Goal: Transaction & Acquisition: Purchase product/service

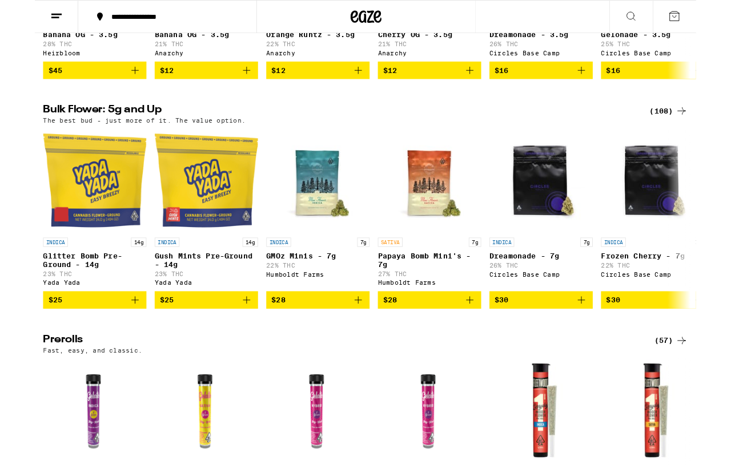
scroll to position [293, 0]
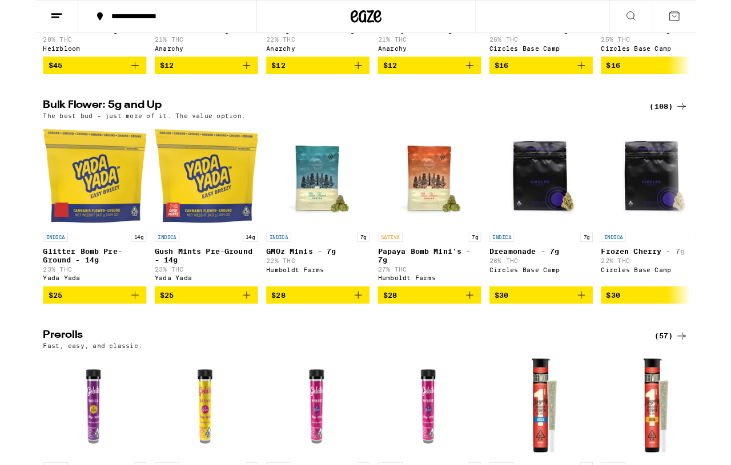
click at [616, 124] on icon at bounding box center [715, 118] width 14 height 14
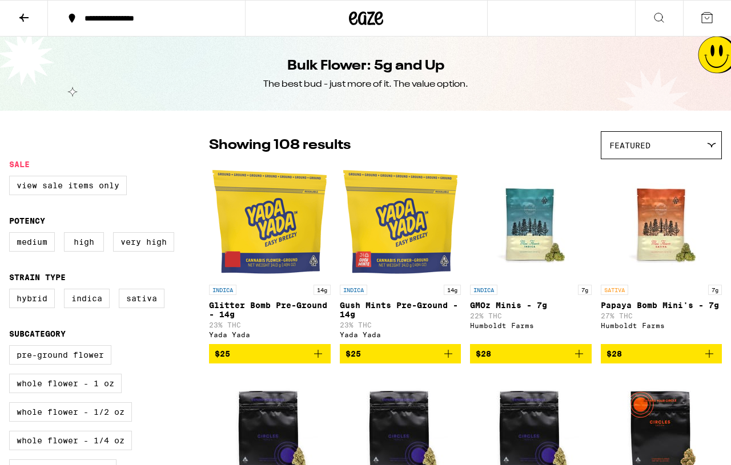
click at [100, 246] on label "High" at bounding box center [84, 241] width 40 height 19
click at [12, 235] on input "High" at bounding box center [11, 234] width 1 height 1
checkbox input "true"
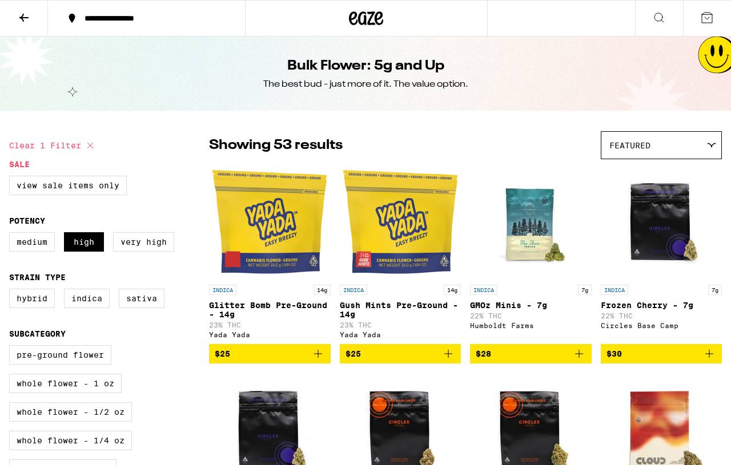
click at [100, 307] on label "Indica" at bounding box center [87, 298] width 46 height 19
click at [12, 291] on input "Indica" at bounding box center [11, 291] width 1 height 1
checkbox input "true"
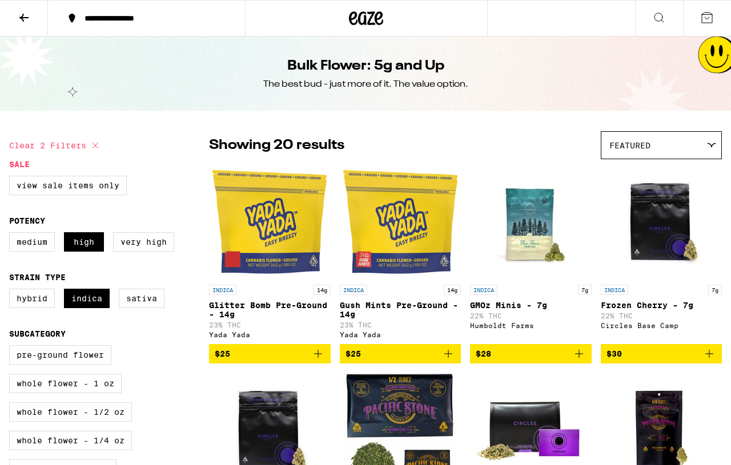
click at [30, 365] on label "Pre-ground Flower" at bounding box center [60, 354] width 102 height 19
click at [12, 348] on input "Pre-ground Flower" at bounding box center [11, 347] width 1 height 1
checkbox input "true"
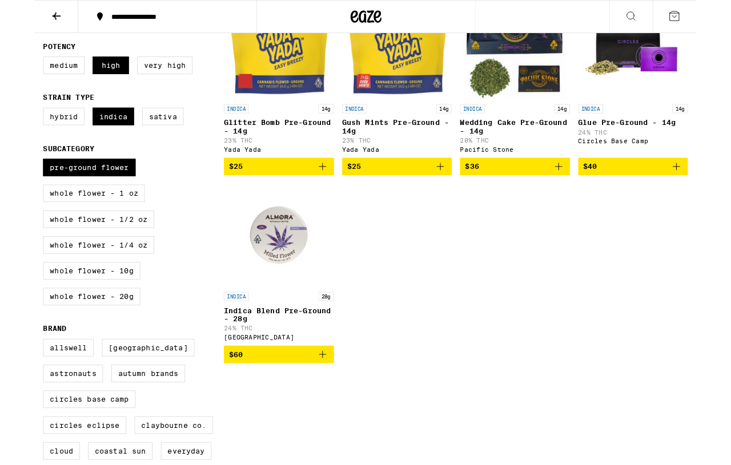
scroll to position [172, 0]
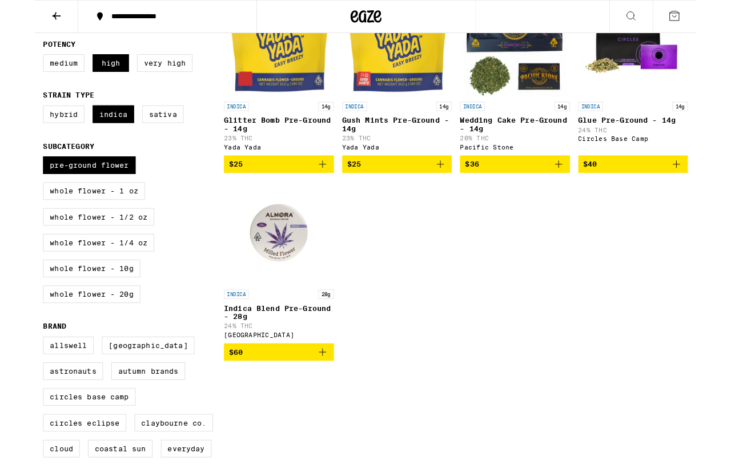
click at [252, 355] on p "Indica Blend Pre-Ground - 28g" at bounding box center [270, 345] width 122 height 18
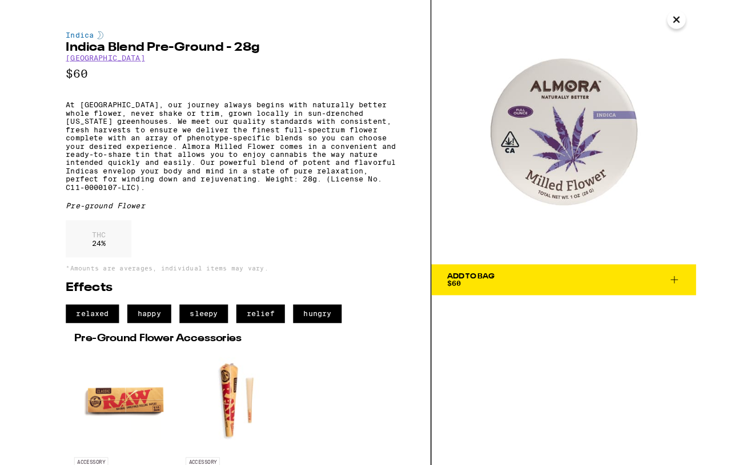
click at [582, 310] on span "Add To Bag $60" at bounding box center [585, 309] width 258 height 16
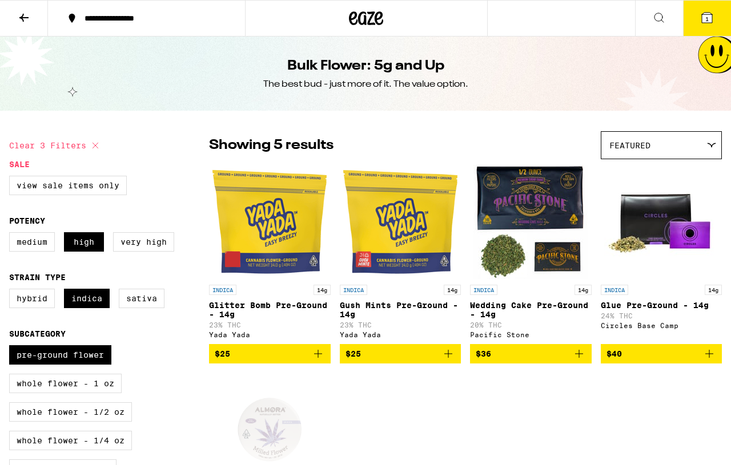
click at [26, 187] on label "View Sale Items Only" at bounding box center [68, 185] width 118 height 19
click at [12, 178] on input "View Sale Items Only" at bounding box center [11, 178] width 1 height 1
checkbox input "true"
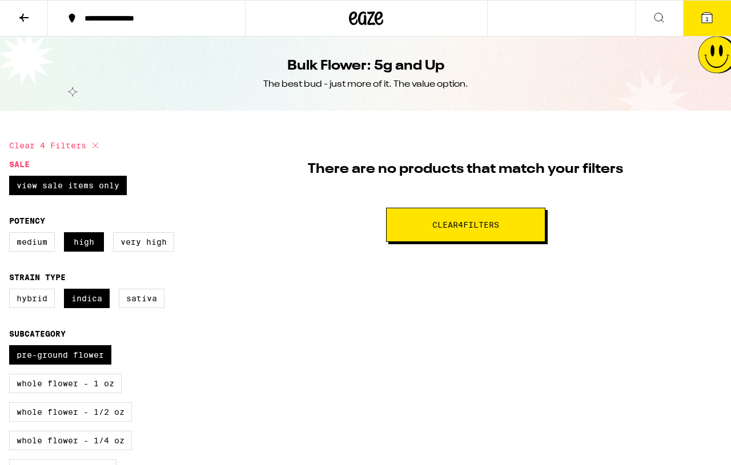
click at [616, 18] on span "1" at bounding box center [706, 18] width 3 height 7
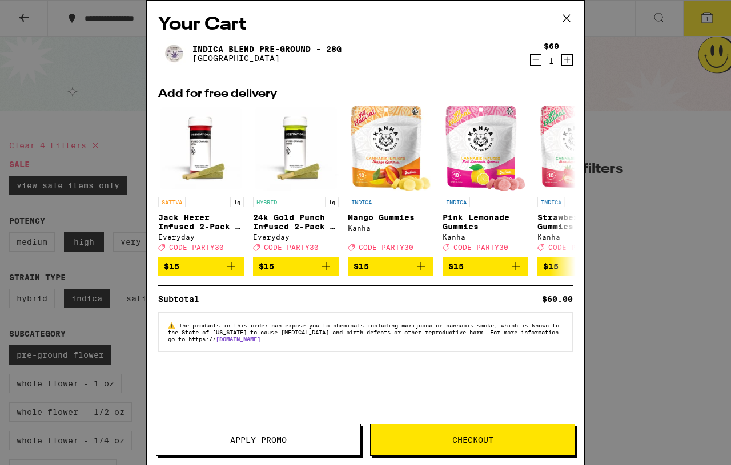
click at [569, 18] on icon at bounding box center [566, 18] width 17 height 17
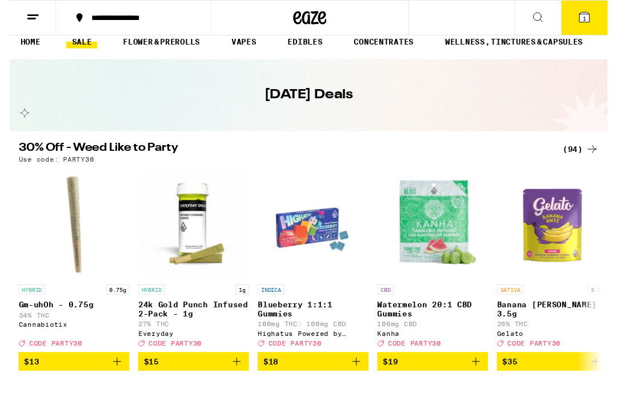
scroll to position [25, 0]
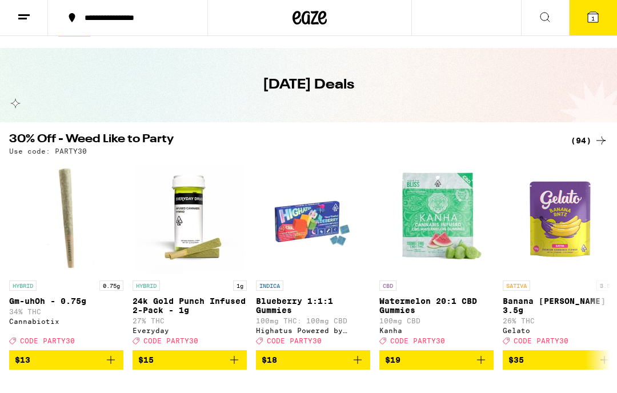
click at [595, 143] on icon at bounding box center [601, 141] width 14 height 14
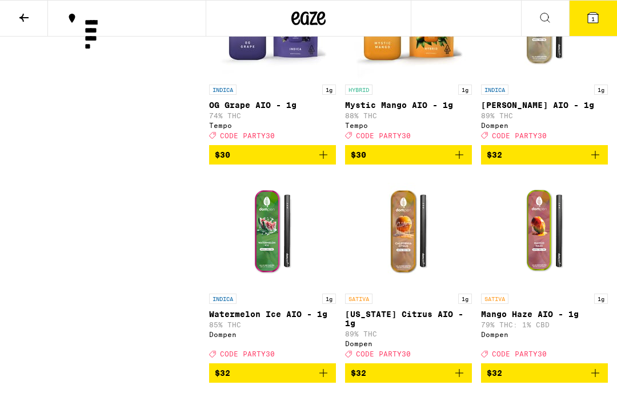
scroll to position [4737, 0]
